Goal: Navigation & Orientation: Find specific page/section

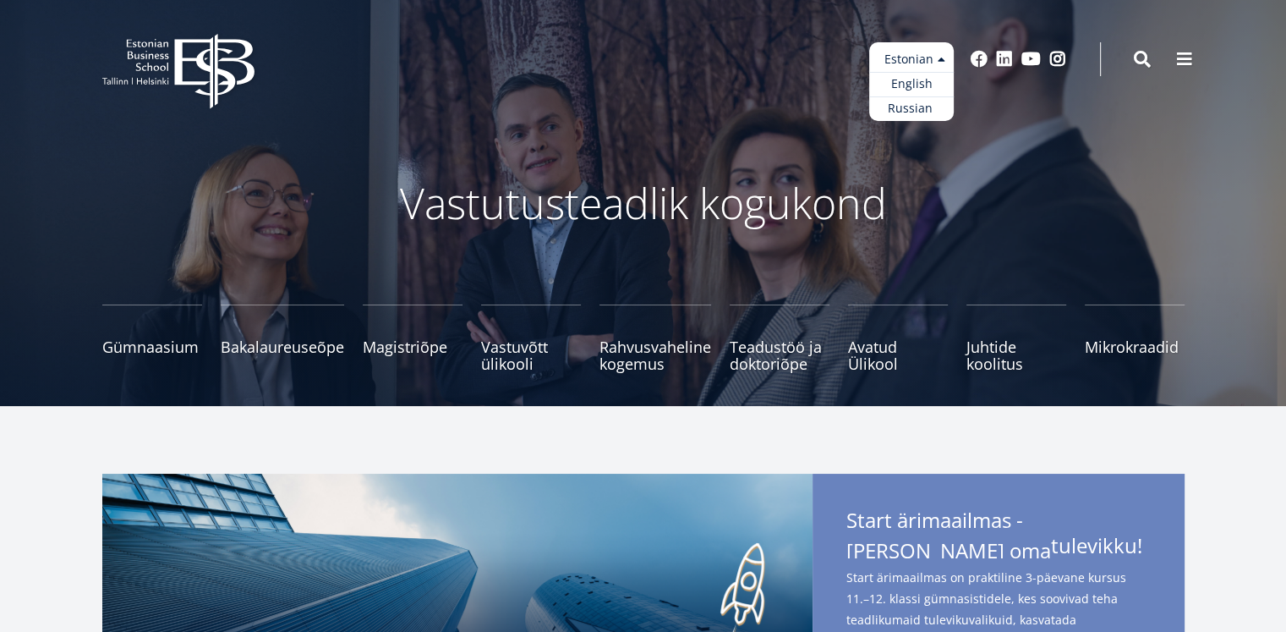
click at [941, 59] on ul "Estonian English Russian" at bounding box center [911, 81] width 85 height 79
click at [900, 85] on link "English" at bounding box center [911, 84] width 85 height 25
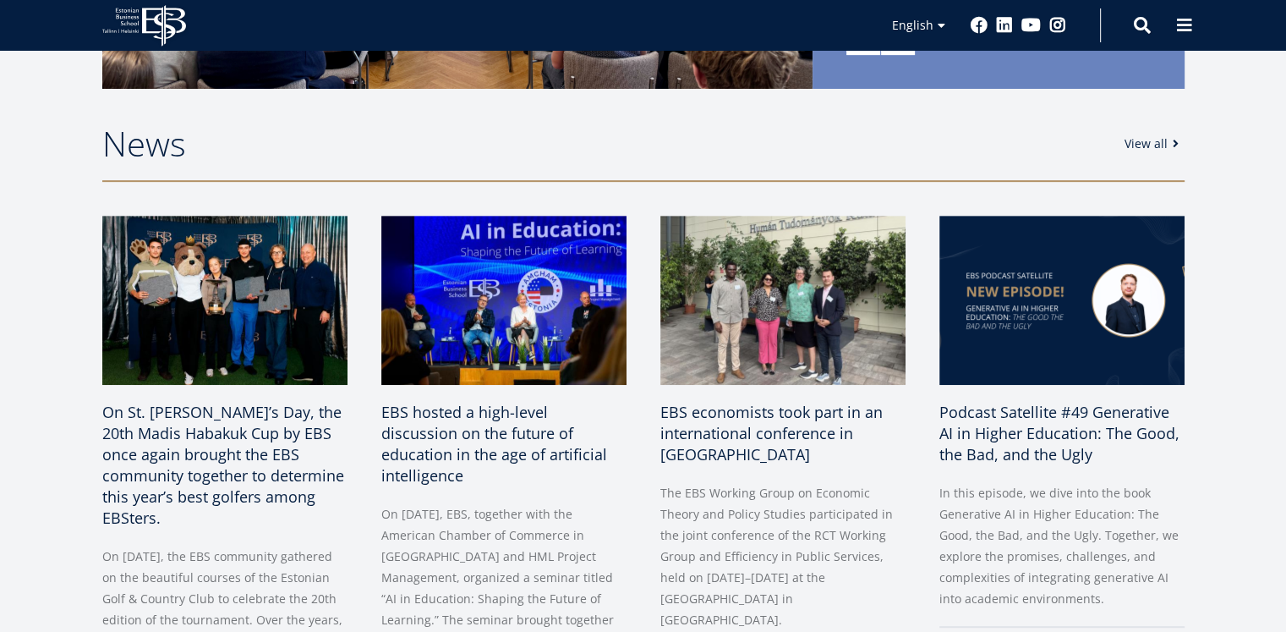
scroll to position [732, 0]
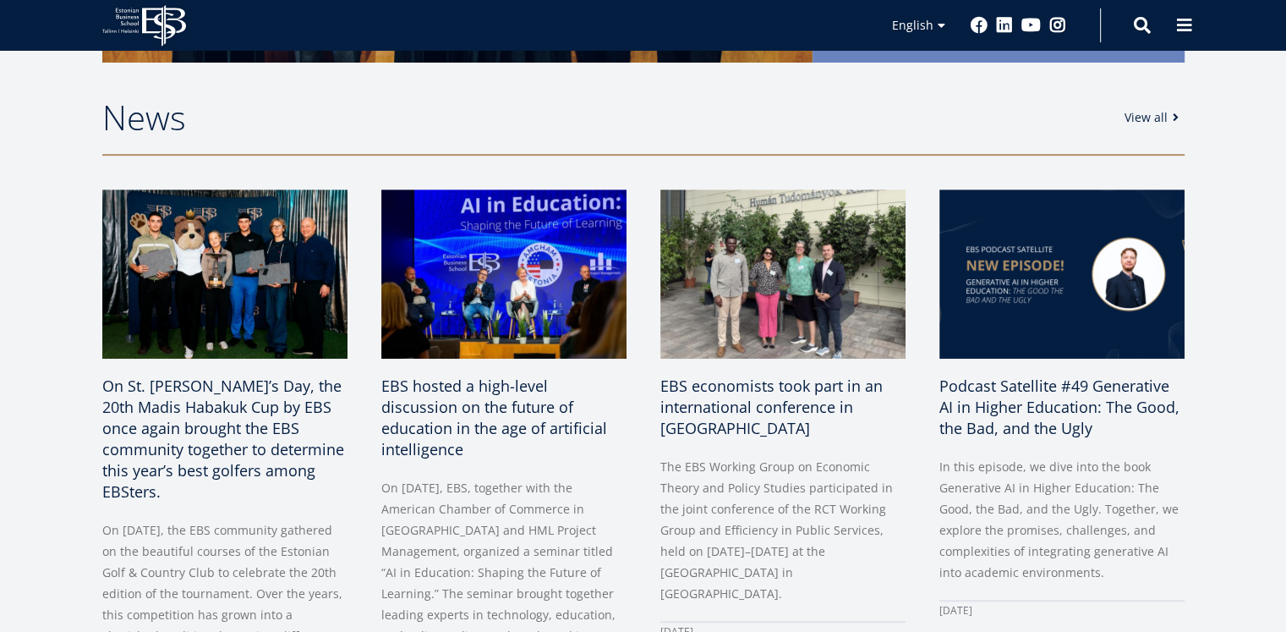
click at [1284, 110] on section "News View all On St. [PERSON_NAME]’s Day, the 20th Madis Habakuk Cup by EBS onc…" at bounding box center [643, 443] width 1286 height 829
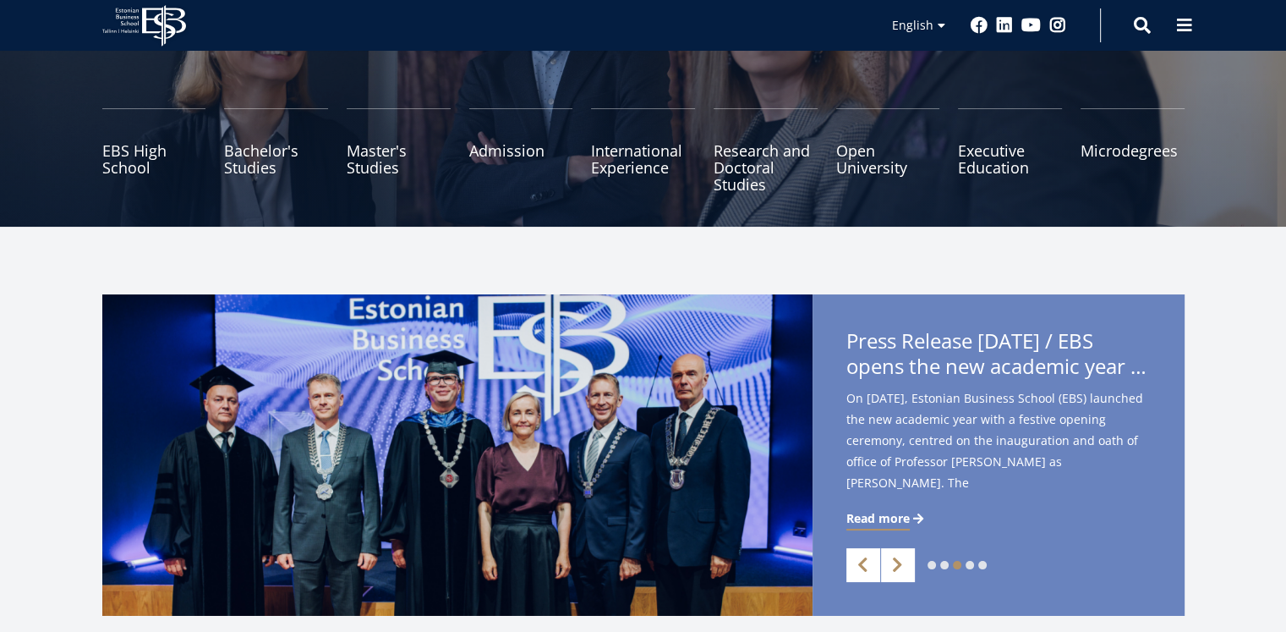
scroll to position [179, 0]
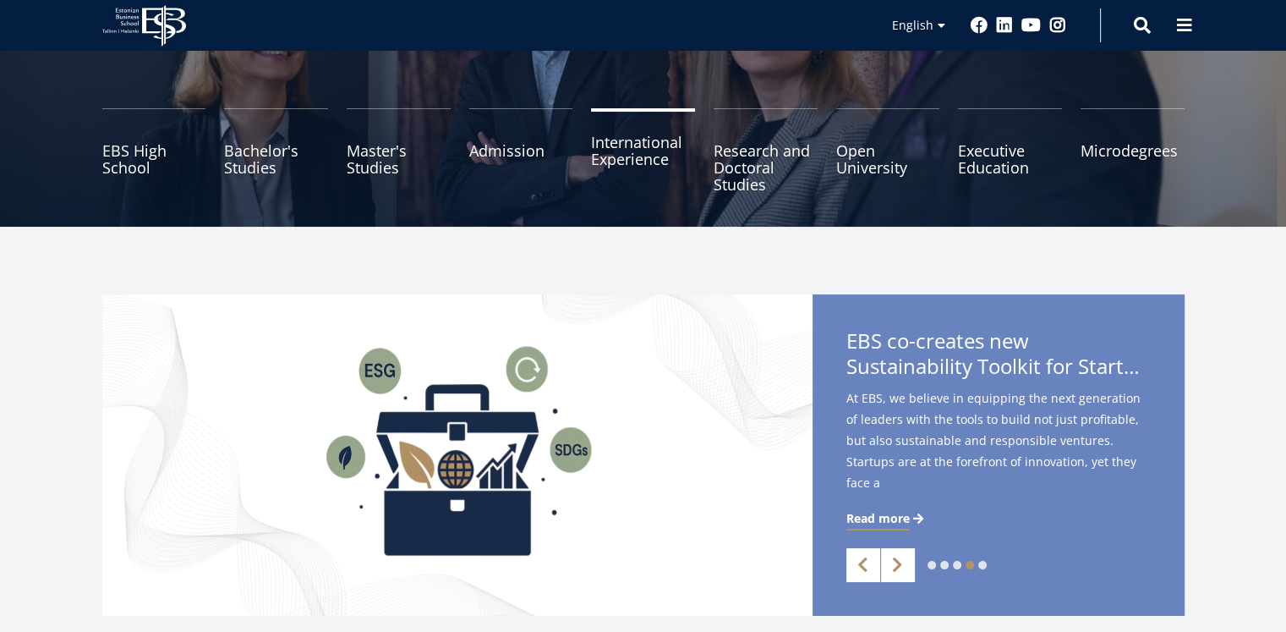
click at [603, 153] on link "International Experience" at bounding box center [643, 150] width 104 height 85
